Goal: Task Accomplishment & Management: Use online tool/utility

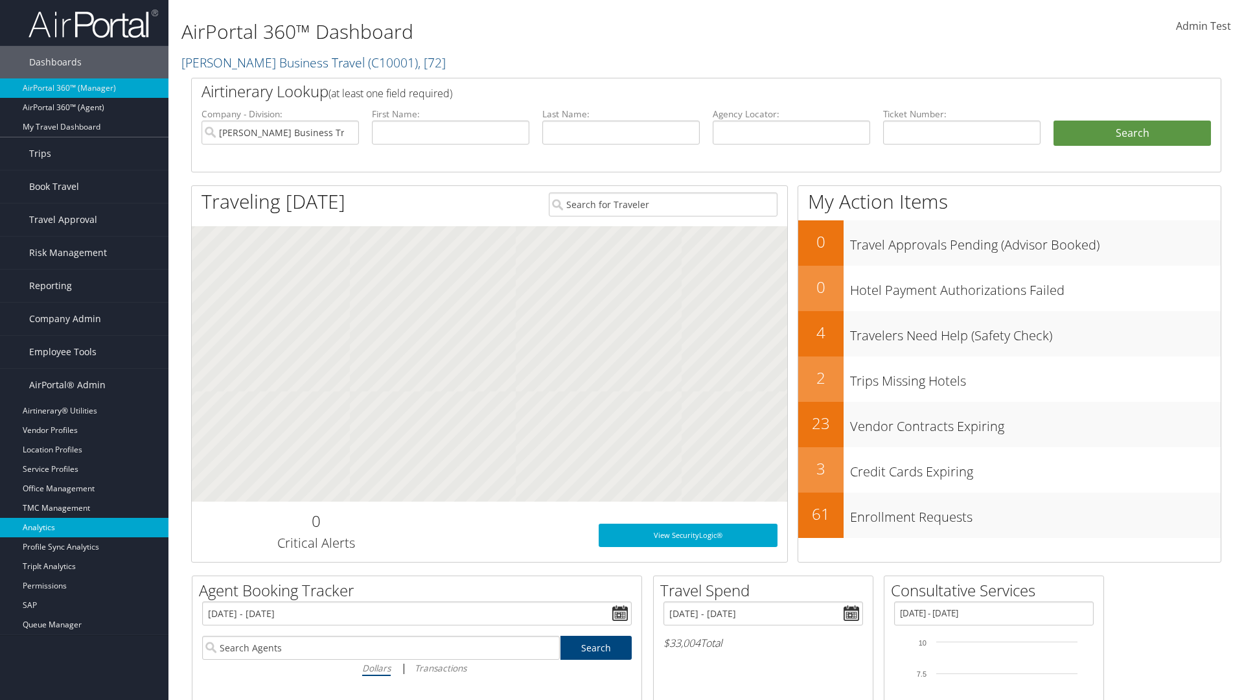
click at [84, 527] on link "Analytics" at bounding box center [84, 527] width 168 height 19
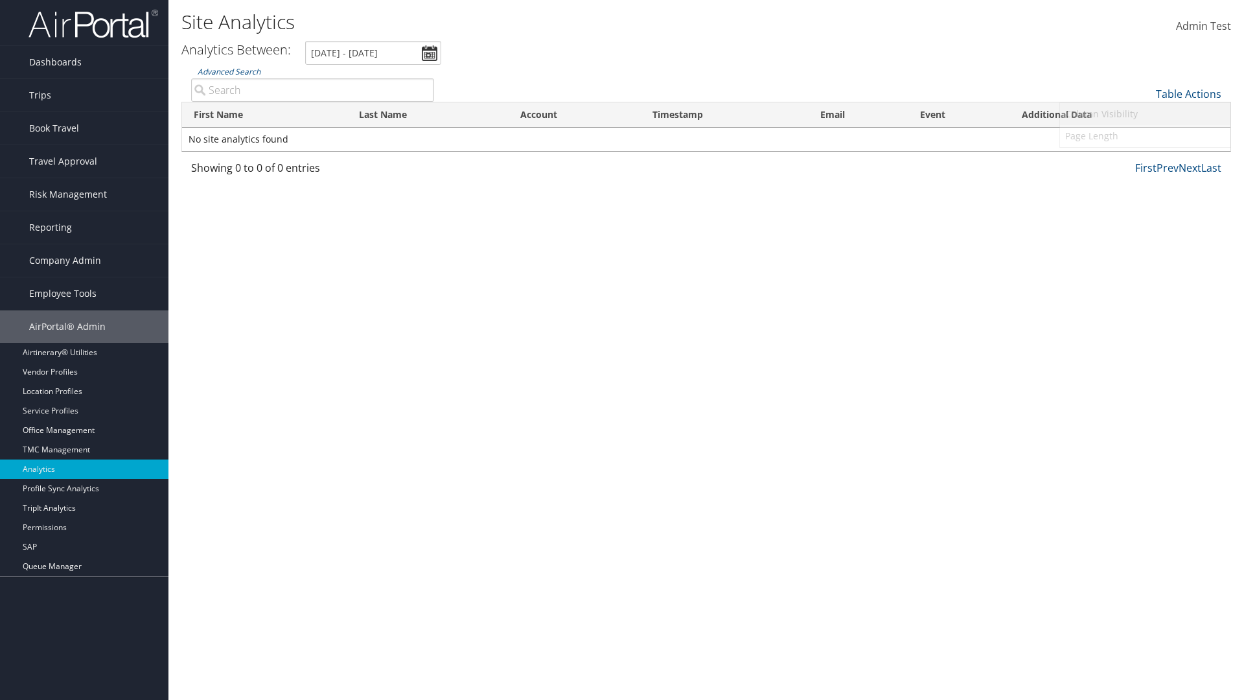
click at [1145, 114] on link "Column Visibility" at bounding box center [1145, 114] width 170 height 22
click at [1145, 115] on link "First Name" at bounding box center [1145, 115] width 170 height 22
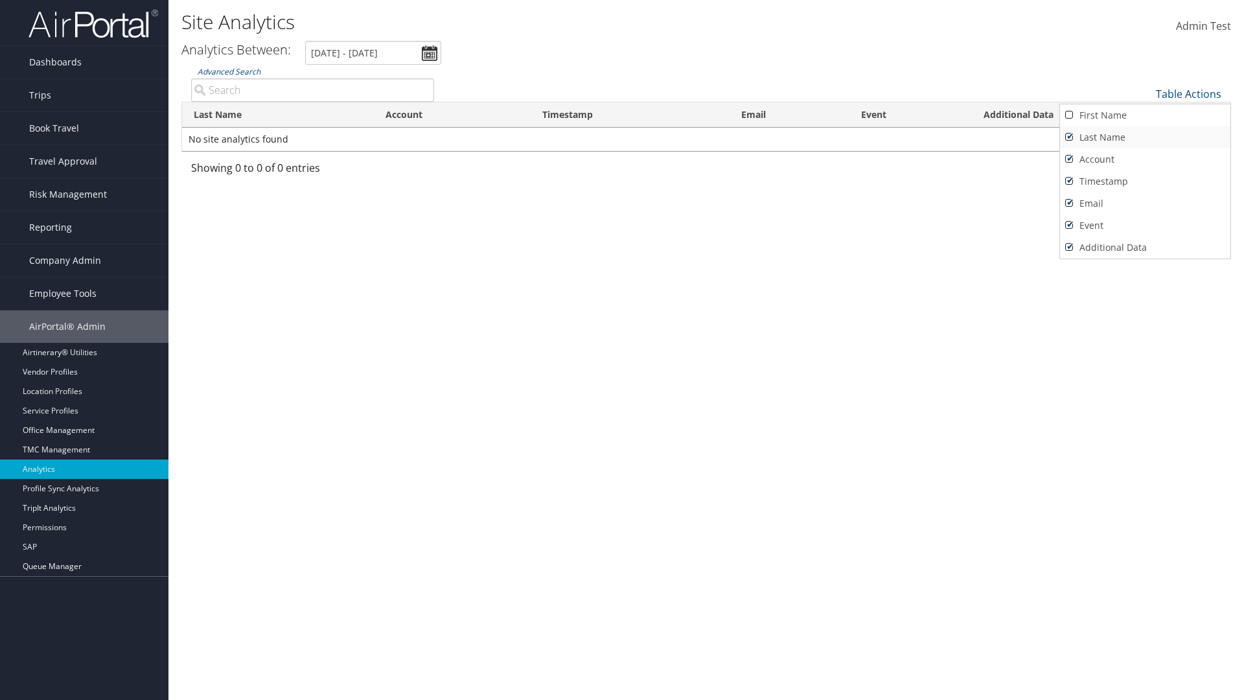
click at [1145, 137] on link "Last Name" at bounding box center [1145, 137] width 170 height 22
click at [1145, 159] on link "Account" at bounding box center [1145, 159] width 170 height 22
click at [1145, 181] on link "Timestamp" at bounding box center [1145, 181] width 170 height 22
click at [1145, 203] on link "Email" at bounding box center [1145, 203] width 170 height 22
click at [1145, 225] on link "Event" at bounding box center [1145, 225] width 170 height 22
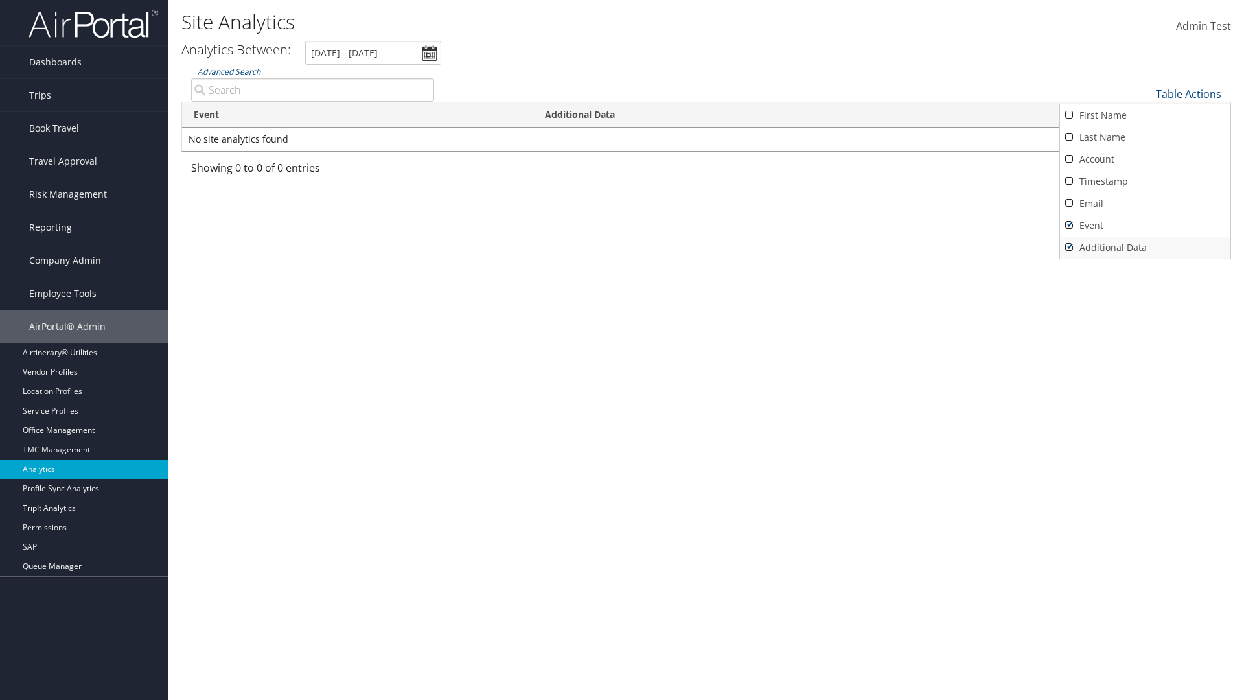
click at [1145, 247] on link "Additional Data" at bounding box center [1145, 247] width 170 height 22
click at [622, 350] on div at bounding box center [622, 350] width 1244 height 700
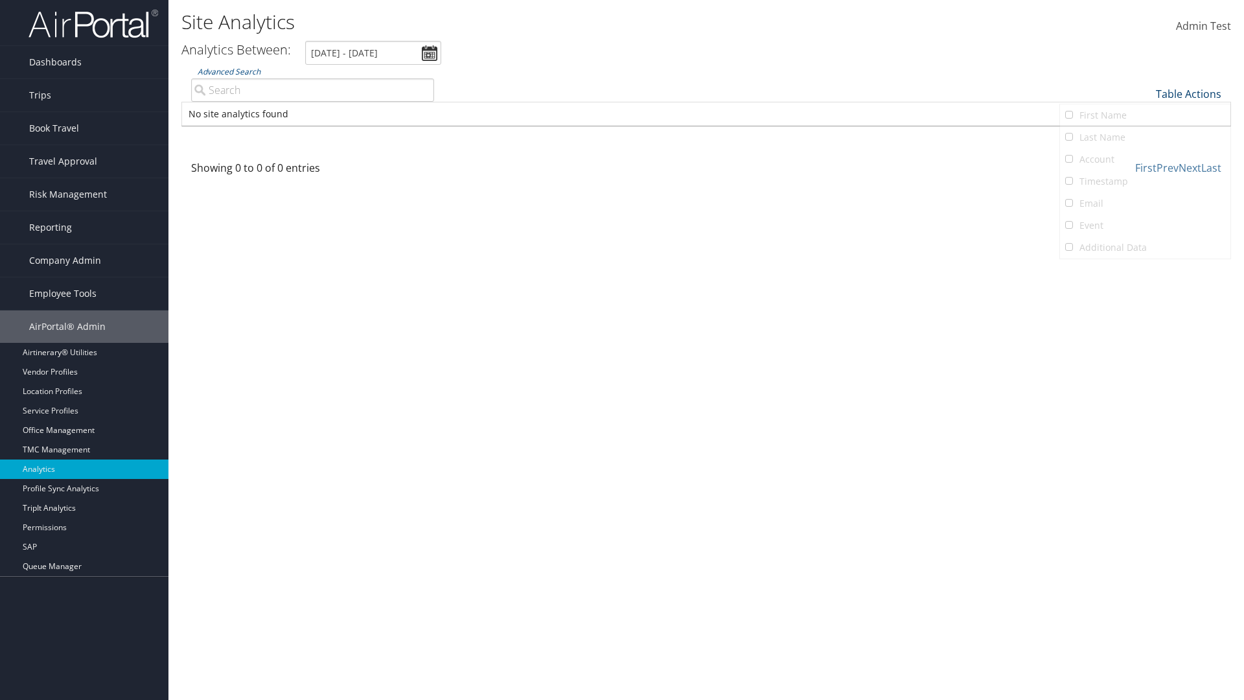
click at [1188, 94] on link "Table Actions" at bounding box center [1188, 94] width 65 height 14
click at [1145, 114] on link "Column Visibility" at bounding box center [1145, 114] width 170 height 22
click at [1145, 115] on link "First Name" at bounding box center [1145, 115] width 170 height 22
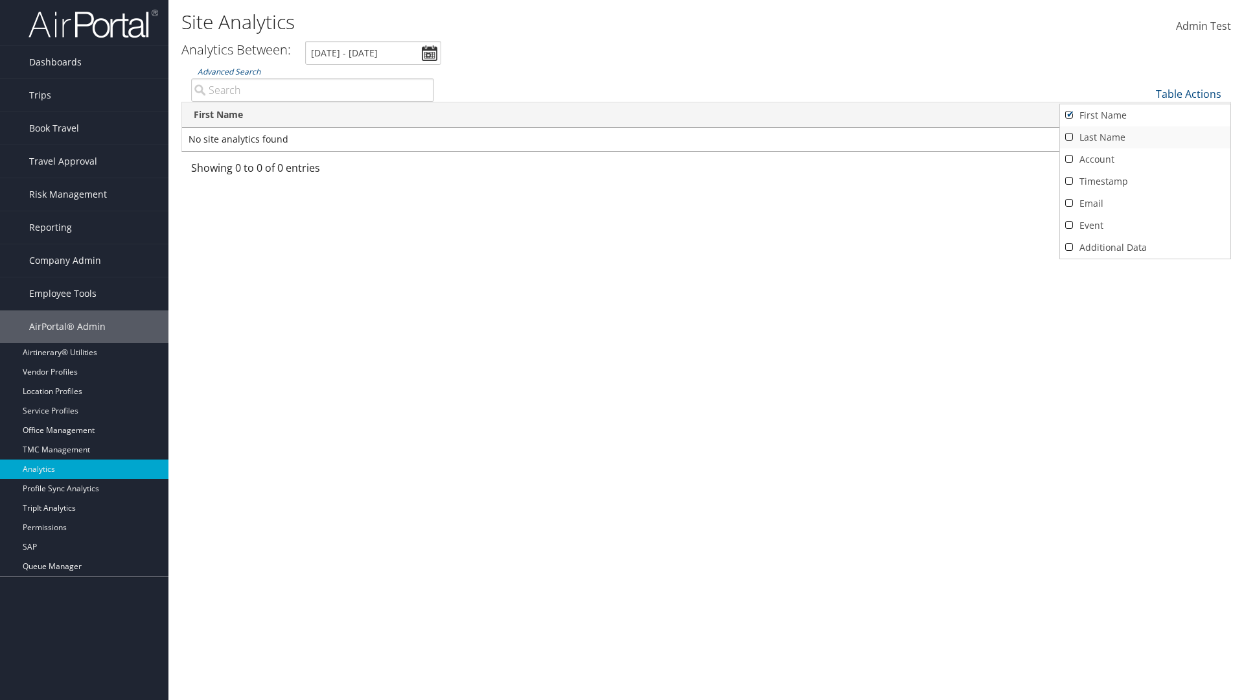
click at [1145, 137] on link "Last Name" at bounding box center [1145, 137] width 170 height 22
click at [1145, 159] on link "Account" at bounding box center [1145, 159] width 170 height 22
click at [1145, 181] on link "Timestamp" at bounding box center [1145, 181] width 170 height 22
click at [1145, 203] on link "Email" at bounding box center [1145, 203] width 170 height 22
click at [1145, 225] on link "Event" at bounding box center [1145, 225] width 170 height 22
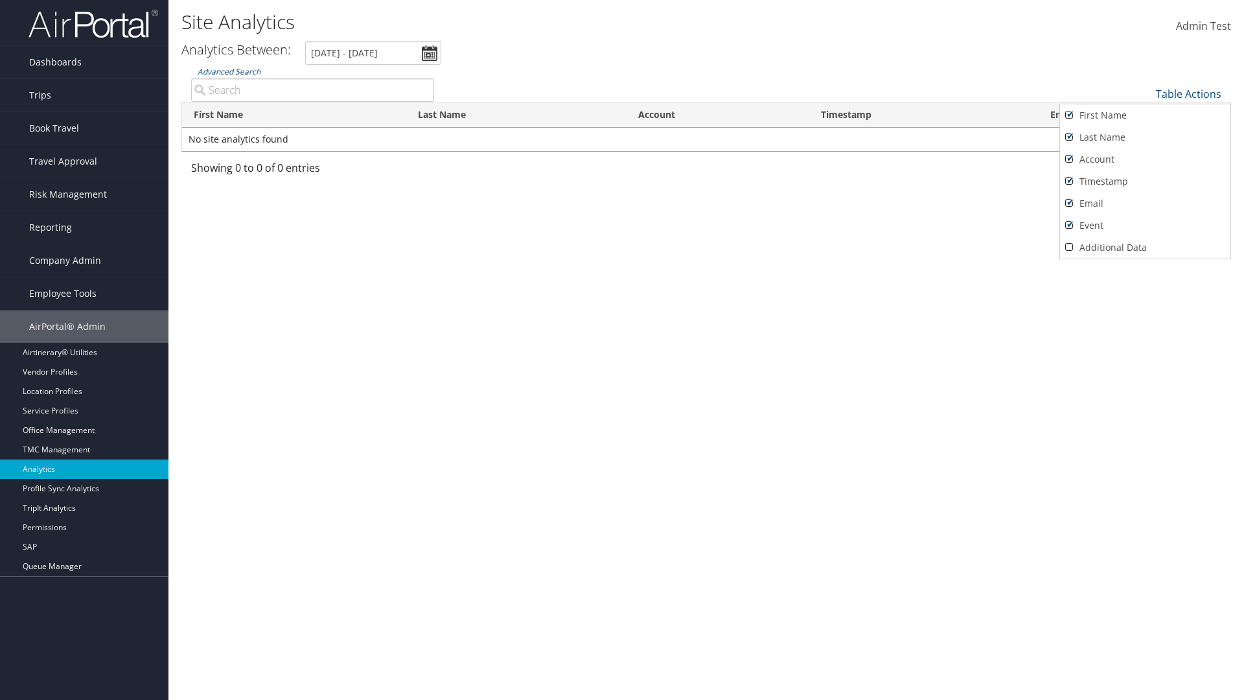
click at [1145, 247] on link "Additional Data" at bounding box center [1145, 247] width 170 height 22
click at [622, 350] on div at bounding box center [622, 350] width 1244 height 700
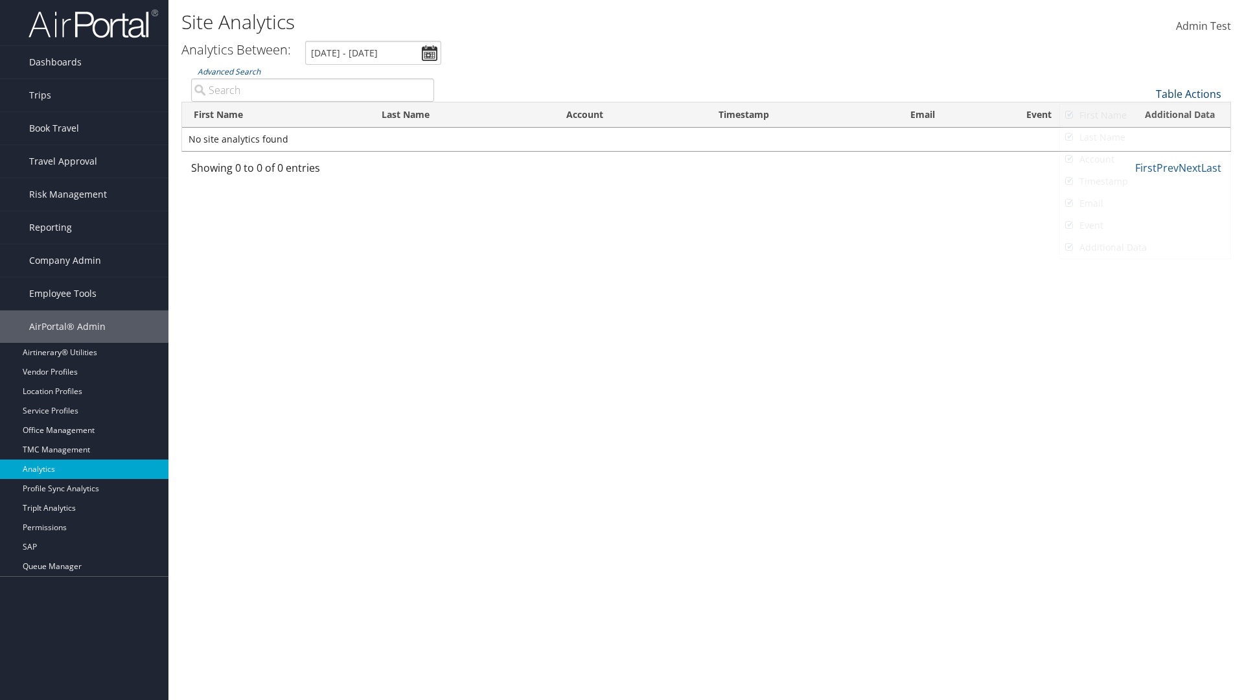
click at [1188, 94] on link "Table Actions" at bounding box center [1188, 94] width 65 height 14
click at [1145, 136] on link "Page Length" at bounding box center [1145, 136] width 170 height 22
